Goal: Information Seeking & Learning: Learn about a topic

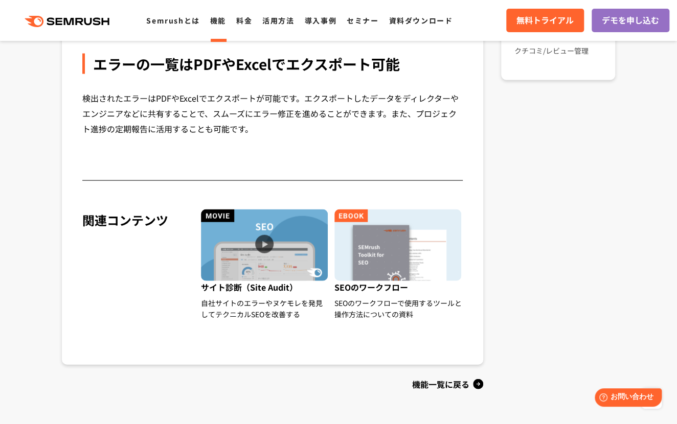
scroll to position [954, 0]
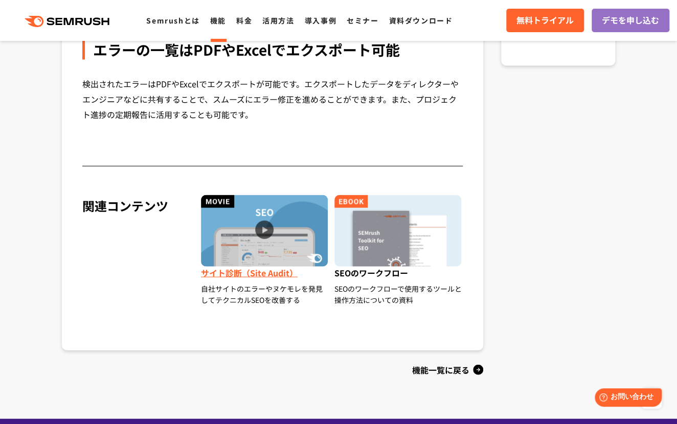
click at [276, 250] on img at bounding box center [264, 231] width 127 height 72
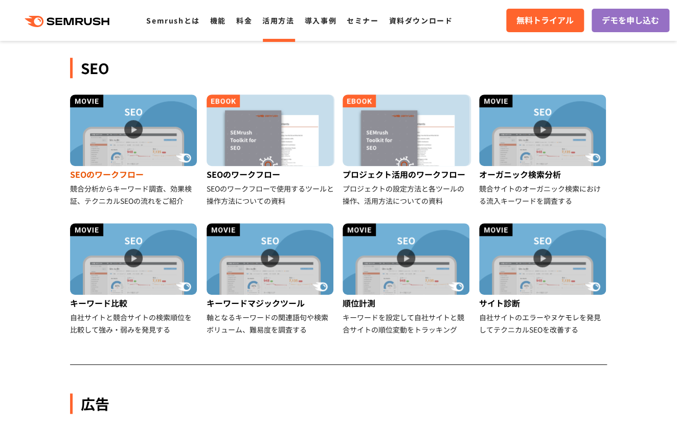
click at [133, 127] on img at bounding box center [133, 131] width 127 height 72
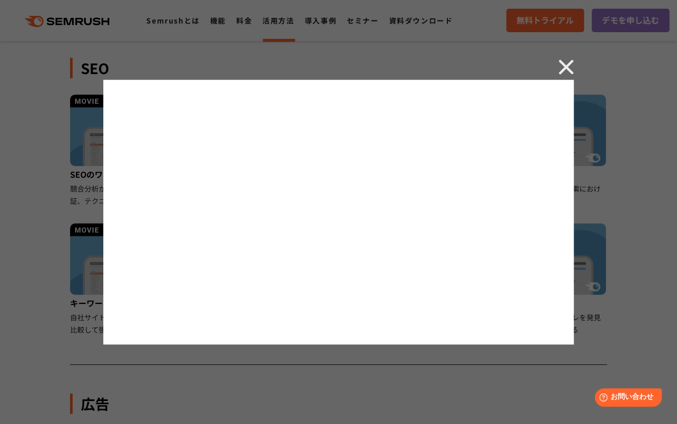
click at [567, 67] on img at bounding box center [565, 66] width 15 height 15
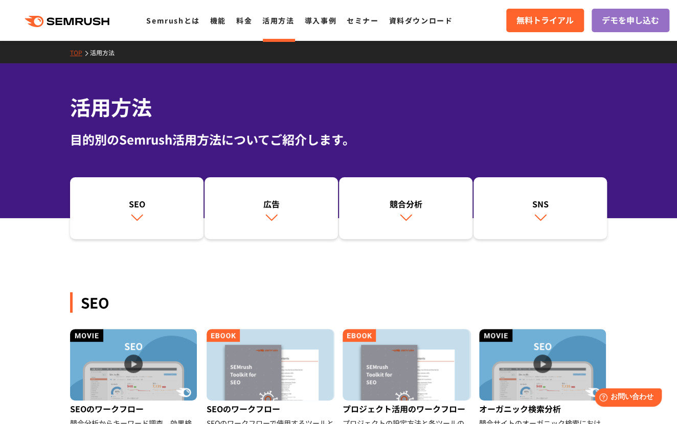
scroll to position [136, 0]
